Goal: Navigation & Orientation: Understand site structure

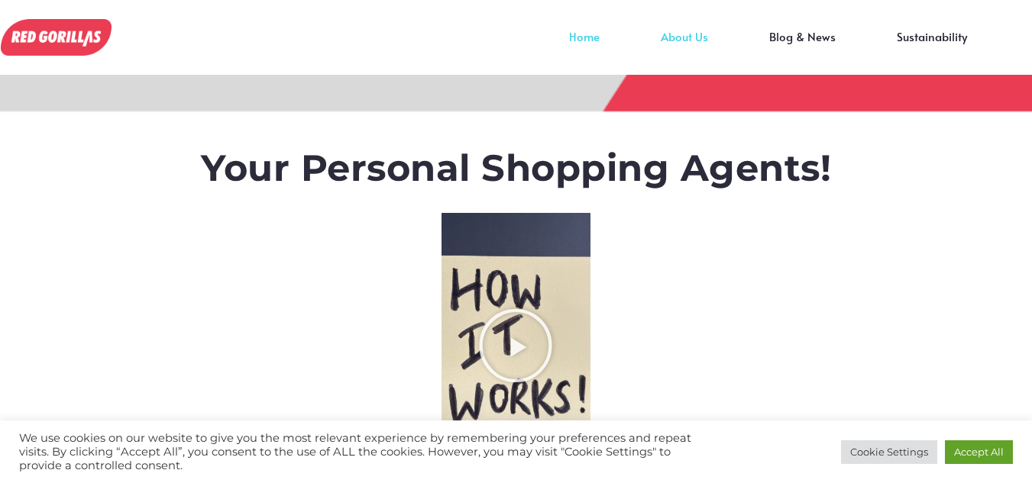
click at [701, 37] on link "About Us" at bounding box center [684, 48] width 108 height 23
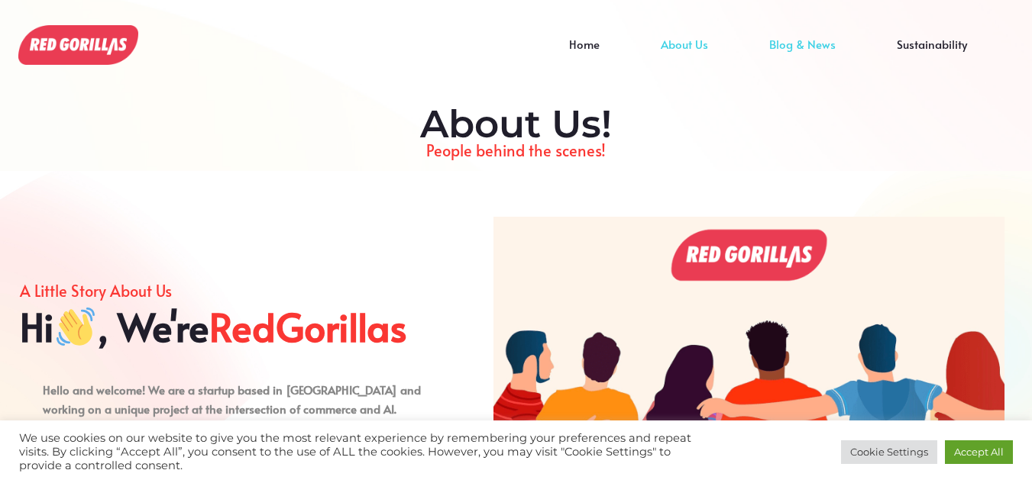
click at [805, 44] on link "Blog & News" at bounding box center [803, 55] width 128 height 23
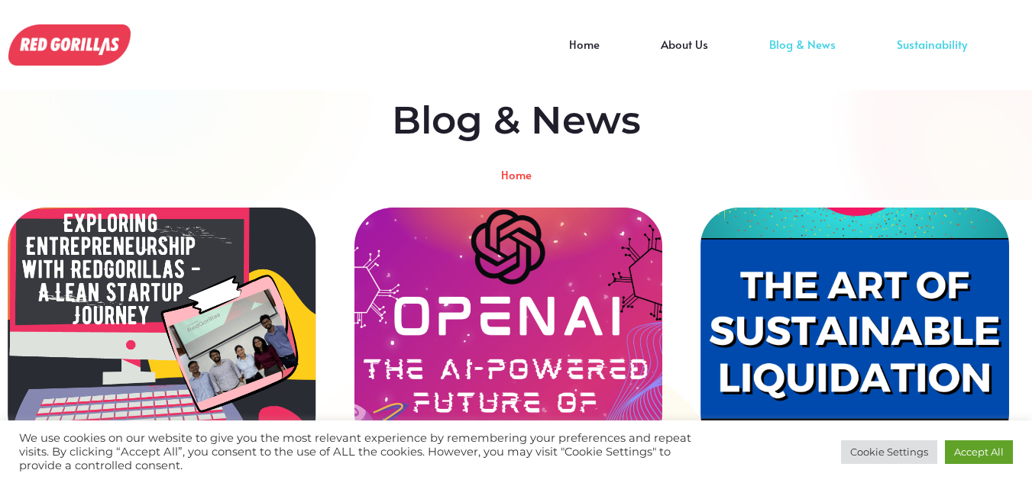
click at [942, 44] on link "Sustainability" at bounding box center [931, 55] width 131 height 23
